Goal: Transaction & Acquisition: Purchase product/service

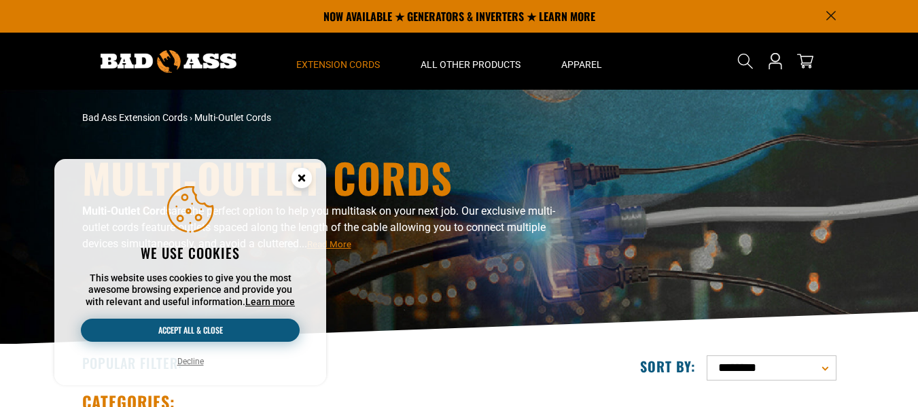
click at [202, 325] on button "Accept all & close" at bounding box center [190, 330] width 219 height 23
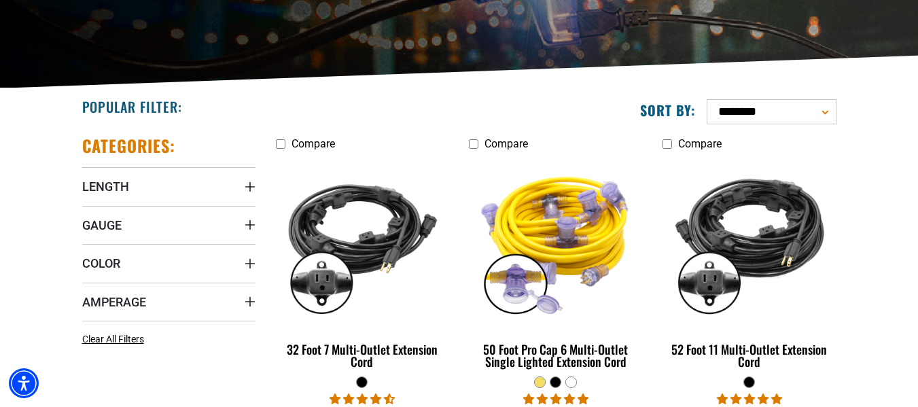
scroll to position [408, 0]
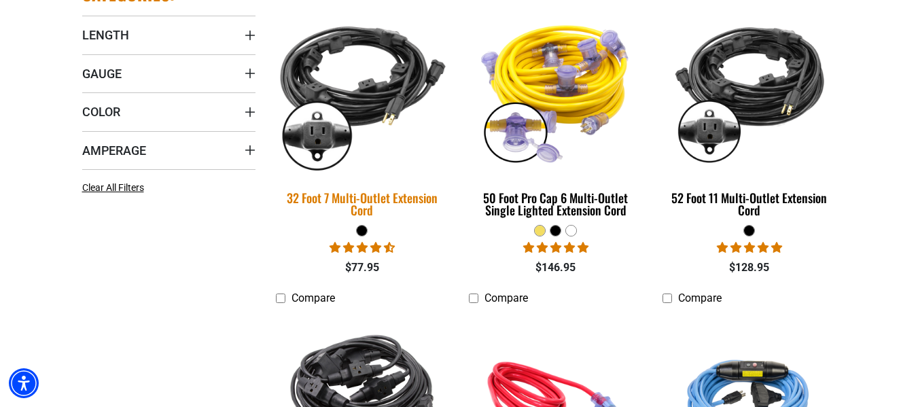
click at [353, 200] on div "32 Foot 7 Multi-Outlet Extension Cord" at bounding box center [362, 204] width 173 height 24
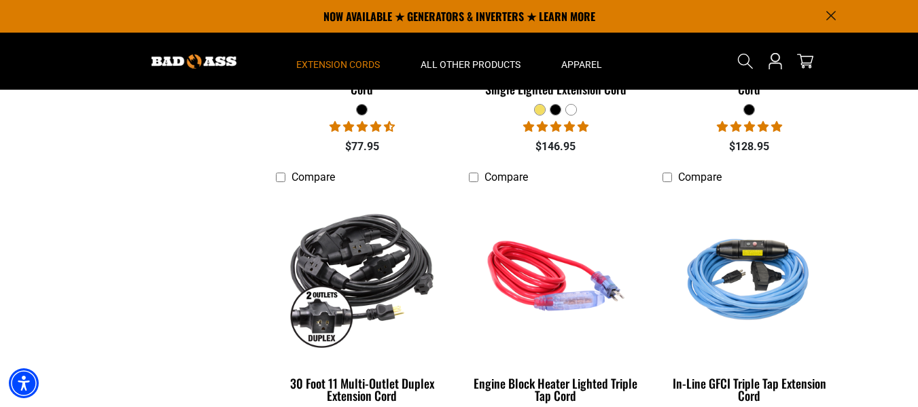
scroll to position [408, 0]
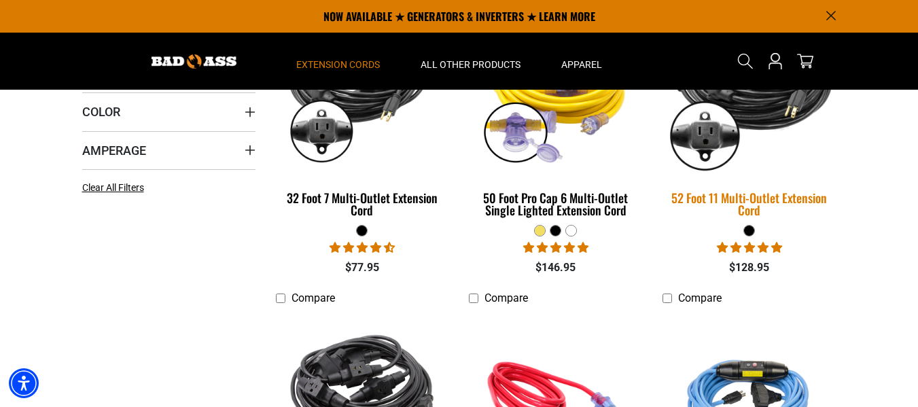
click at [751, 203] on div "52 Foot 11 Multi-Outlet Extension Cord" at bounding box center [749, 204] width 173 height 24
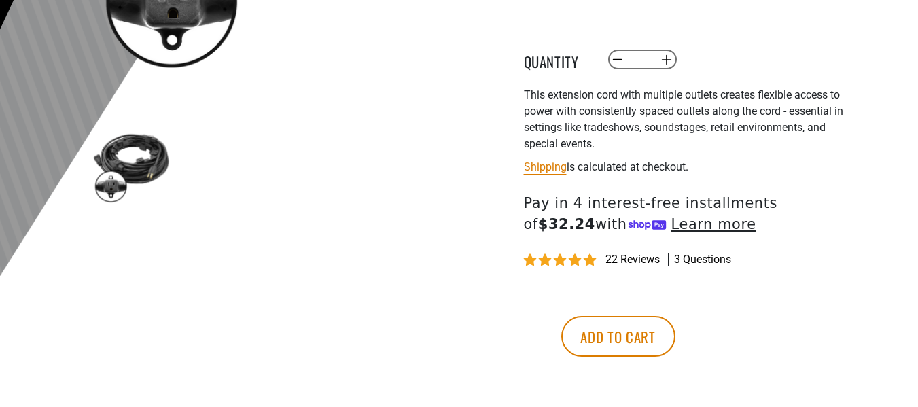
scroll to position [408, 0]
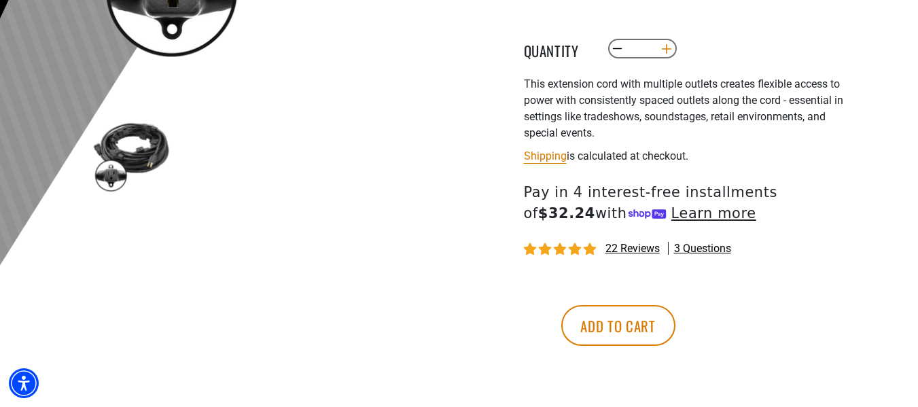
click at [667, 48] on button "Increase quantity for 52 Foot 11 Multi-Outlet Extension Cord" at bounding box center [666, 48] width 21 height 23
type input "*"
click at [675, 322] on button "Add to cart" at bounding box center [618, 325] width 114 height 41
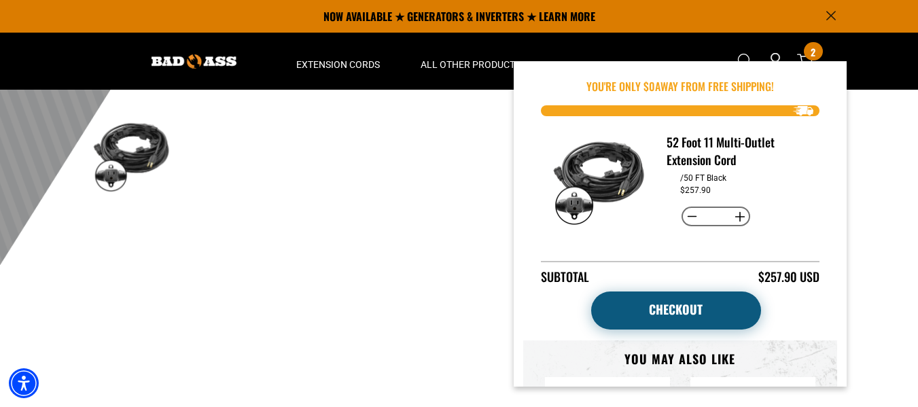
click at [690, 301] on link "Checkout" at bounding box center [676, 311] width 170 height 38
